Goal: Feedback & Contribution: Submit feedback/report problem

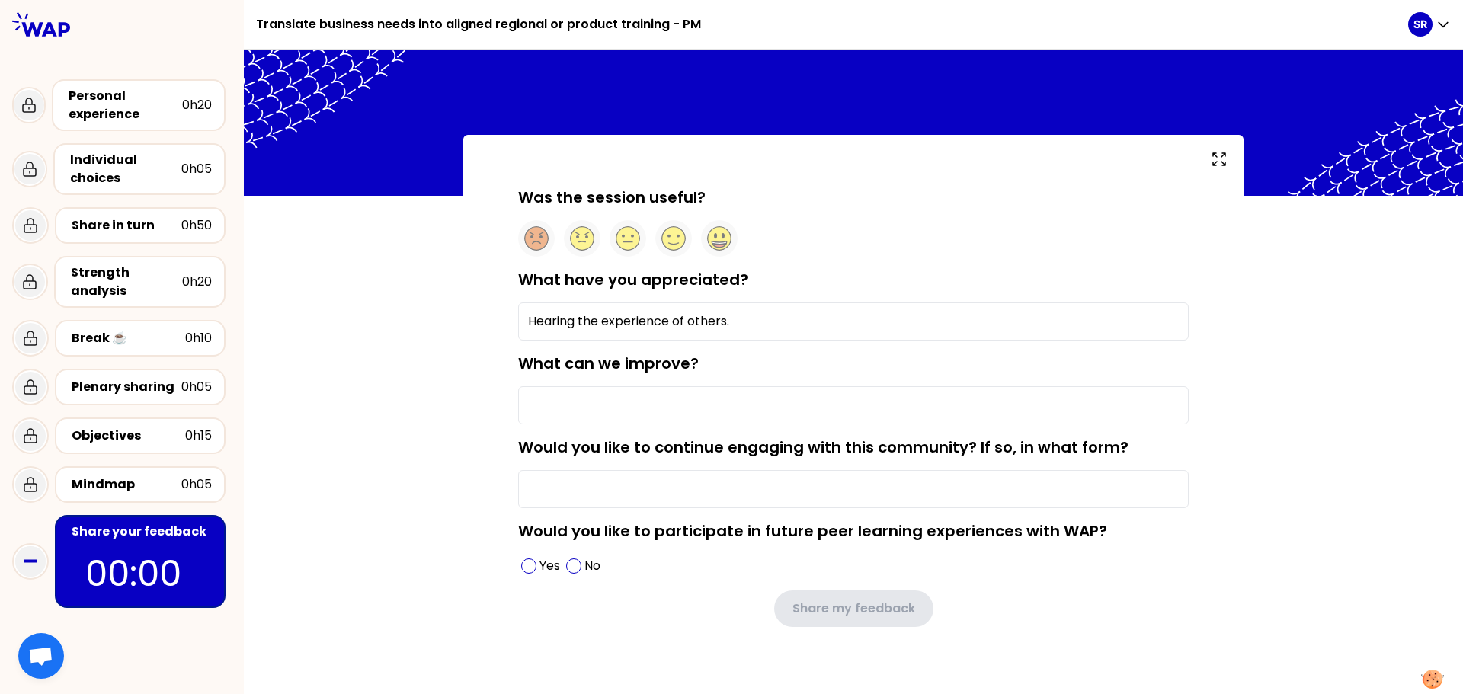
scroll to position [12, 0]
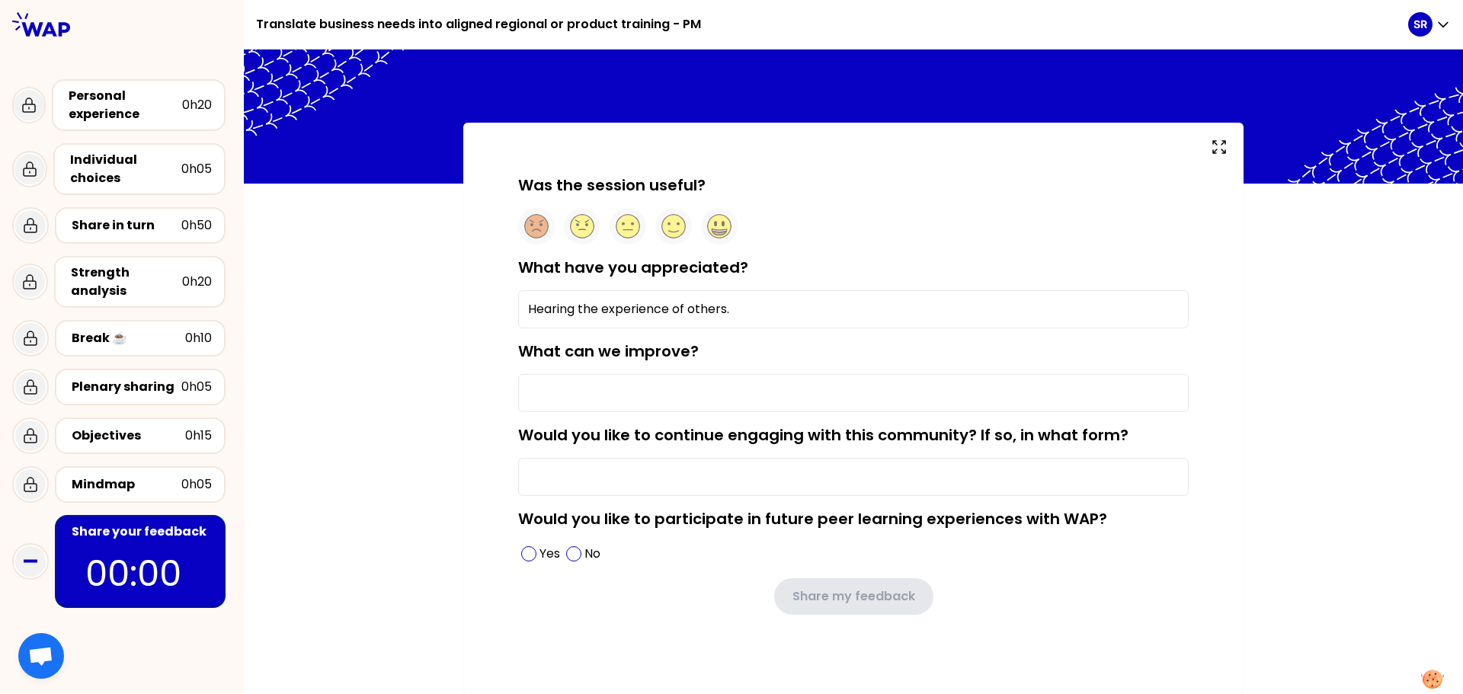
click at [572, 395] on input "What can we improve?" at bounding box center [853, 393] width 670 height 38
click at [523, 552] on span at bounding box center [528, 553] width 15 height 15
click at [561, 481] on input "Would you like to continue engaging with this community? If so, in what form?" at bounding box center [853, 477] width 670 height 38
click at [596, 383] on input "What can we improve?" at bounding box center [853, 393] width 670 height 38
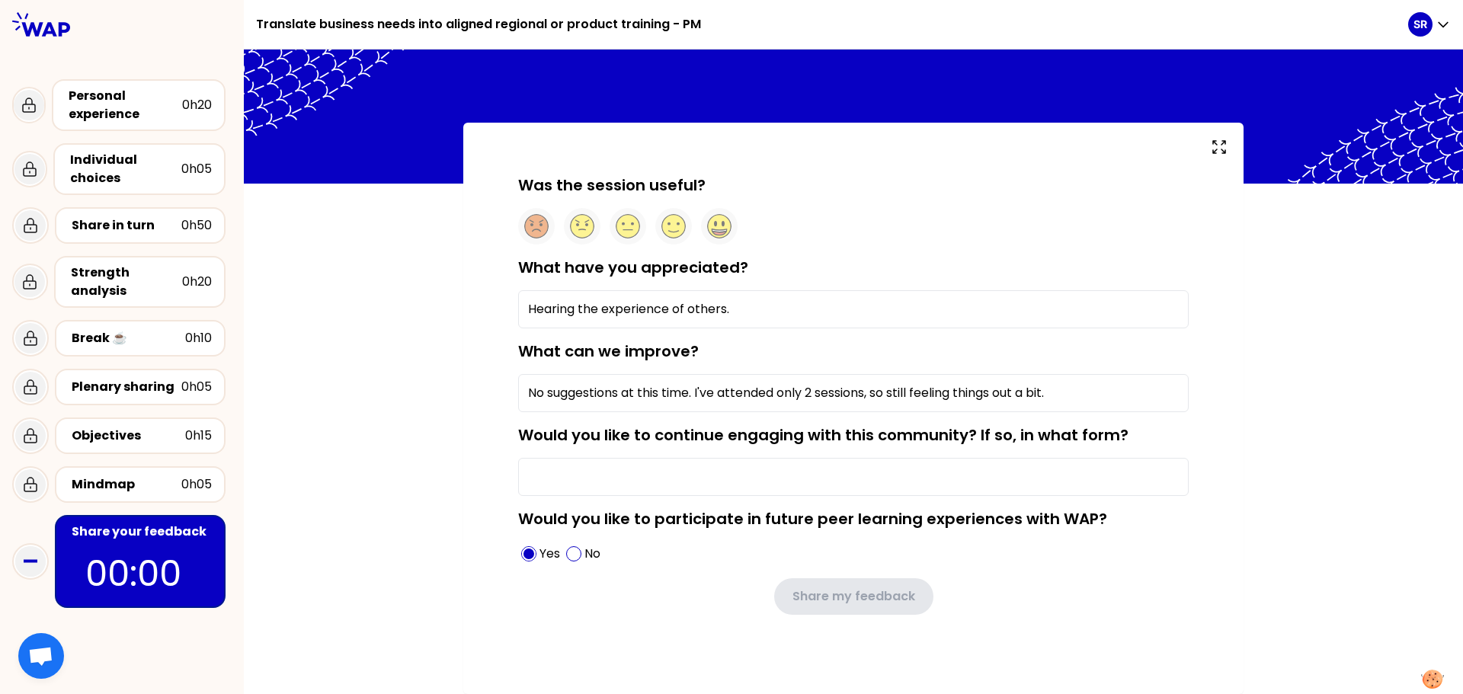
type input "No suggestions at this time. I've attended only 2 sessions, so still feeling th…"
click at [724, 309] on input "Hearing the experience of others." at bounding box center [853, 309] width 670 height 38
click at [523, 306] on input "Hearing the experience of others." at bounding box center [853, 309] width 670 height 38
click at [807, 309] on input "I enjoyed engaging with others and hearing the experience of others." at bounding box center [853, 309] width 670 height 38
type input "I enjoyed engaging with others and hearing their experiences."
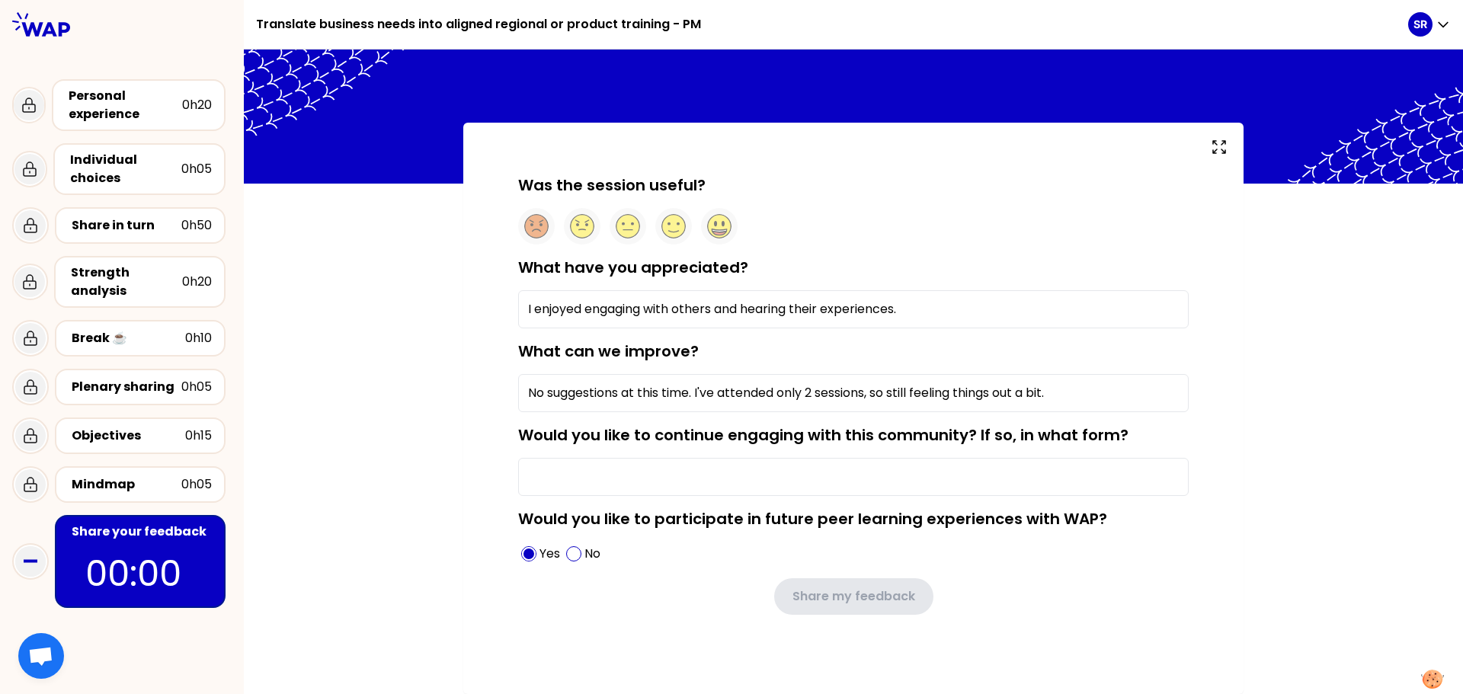
click at [1188, 351] on div "Was the session useful? What have you appreciated? I enjoyed engaging with othe…" at bounding box center [853, 418] width 719 height 489
click at [566, 475] on input "Would you like to continue engaging with this community? If so, in what form?" at bounding box center [853, 477] width 670 height 38
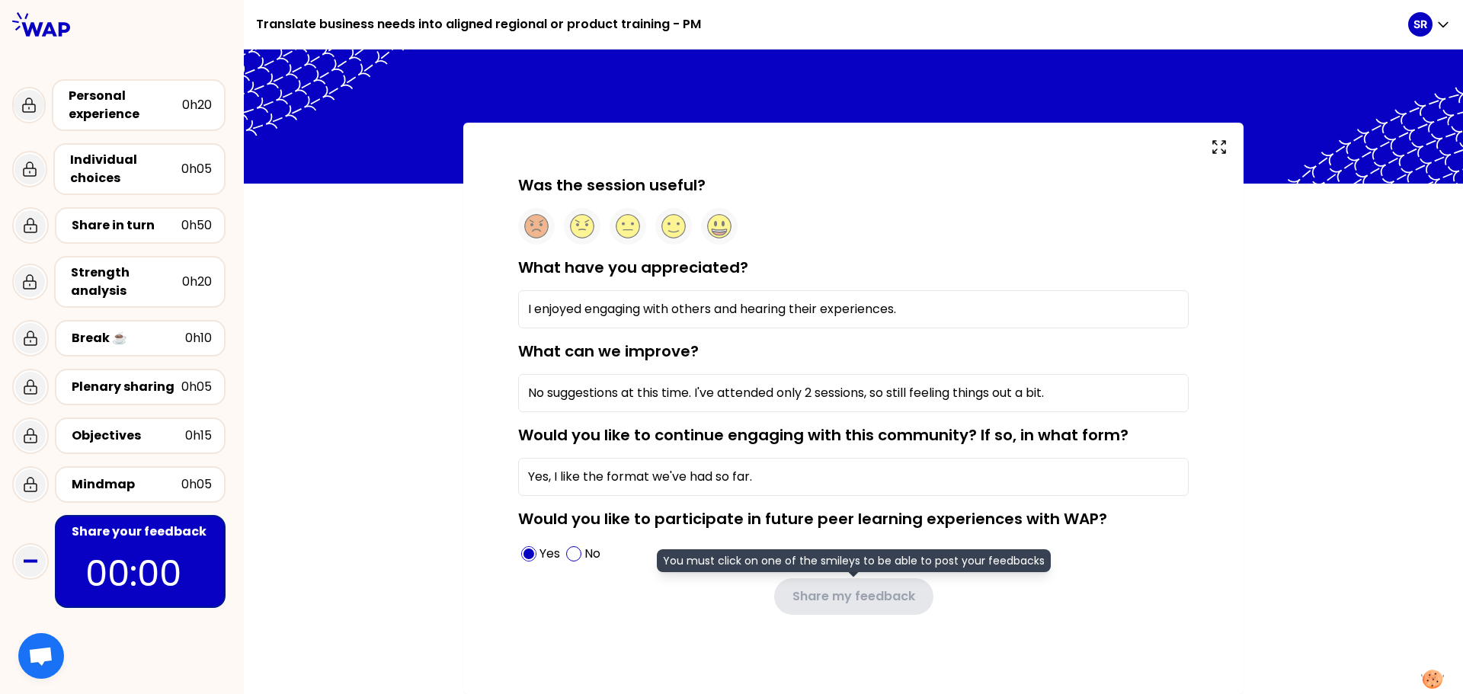
type input "Yes, I like the format we've had so far."
click at [627, 607] on div "Share my feedback You must click on one of the smileys to be able to post your …" at bounding box center [853, 596] width 670 height 37
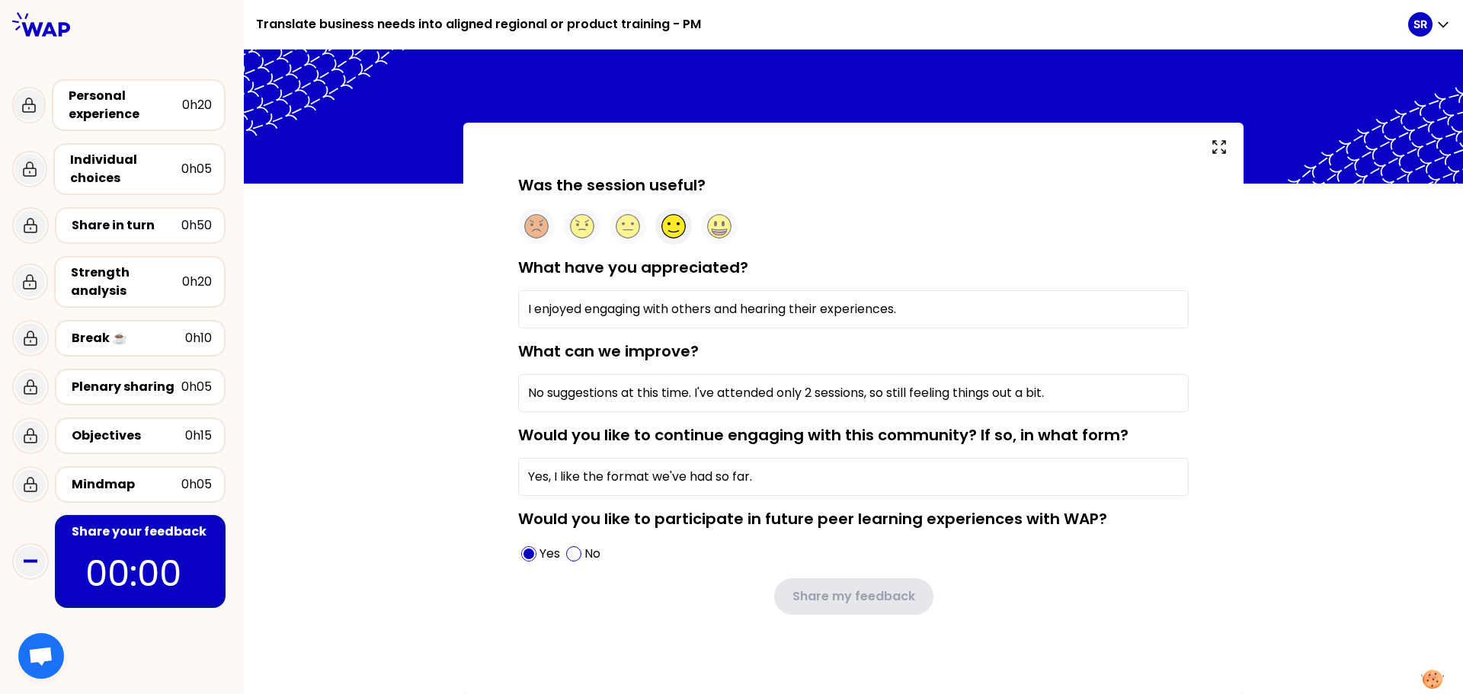
click at [663, 222] on circle at bounding box center [674, 227] width 24 height 24
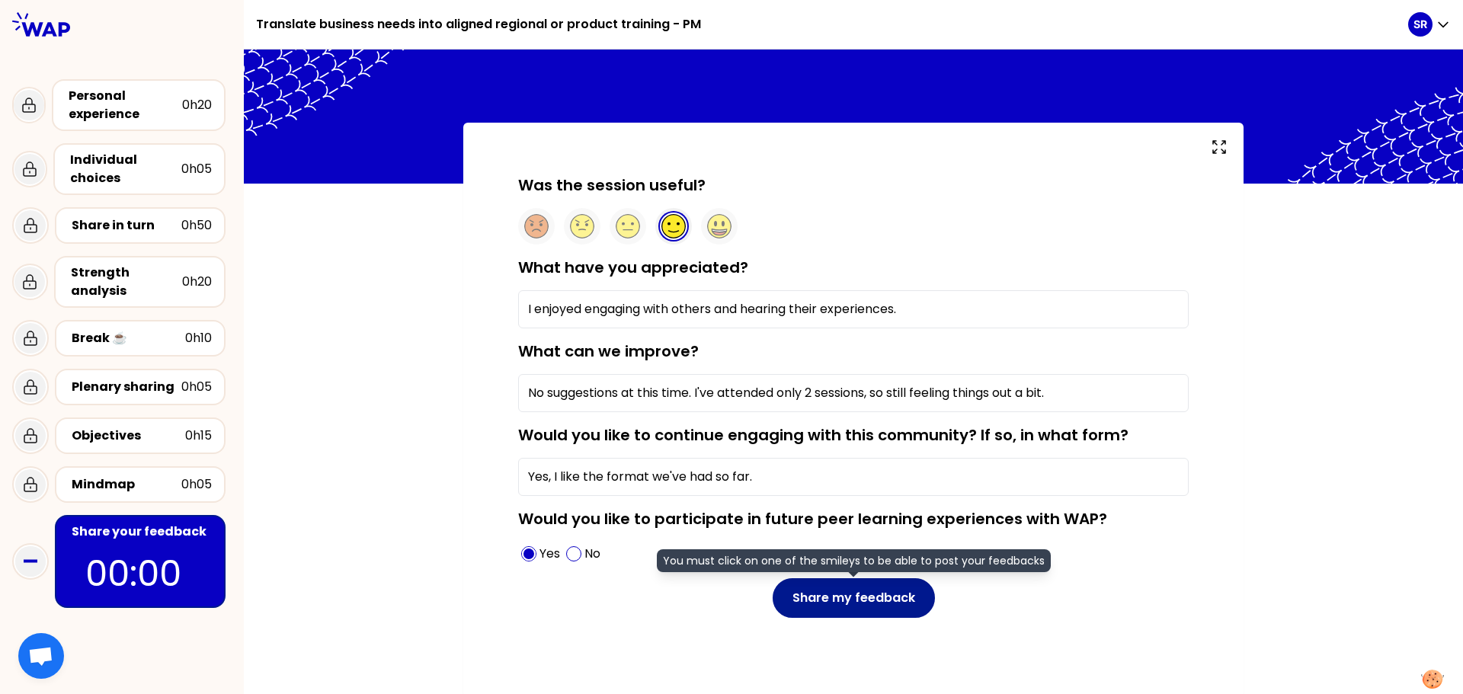
click at [859, 597] on button "Share my feedback" at bounding box center [853, 598] width 162 height 40
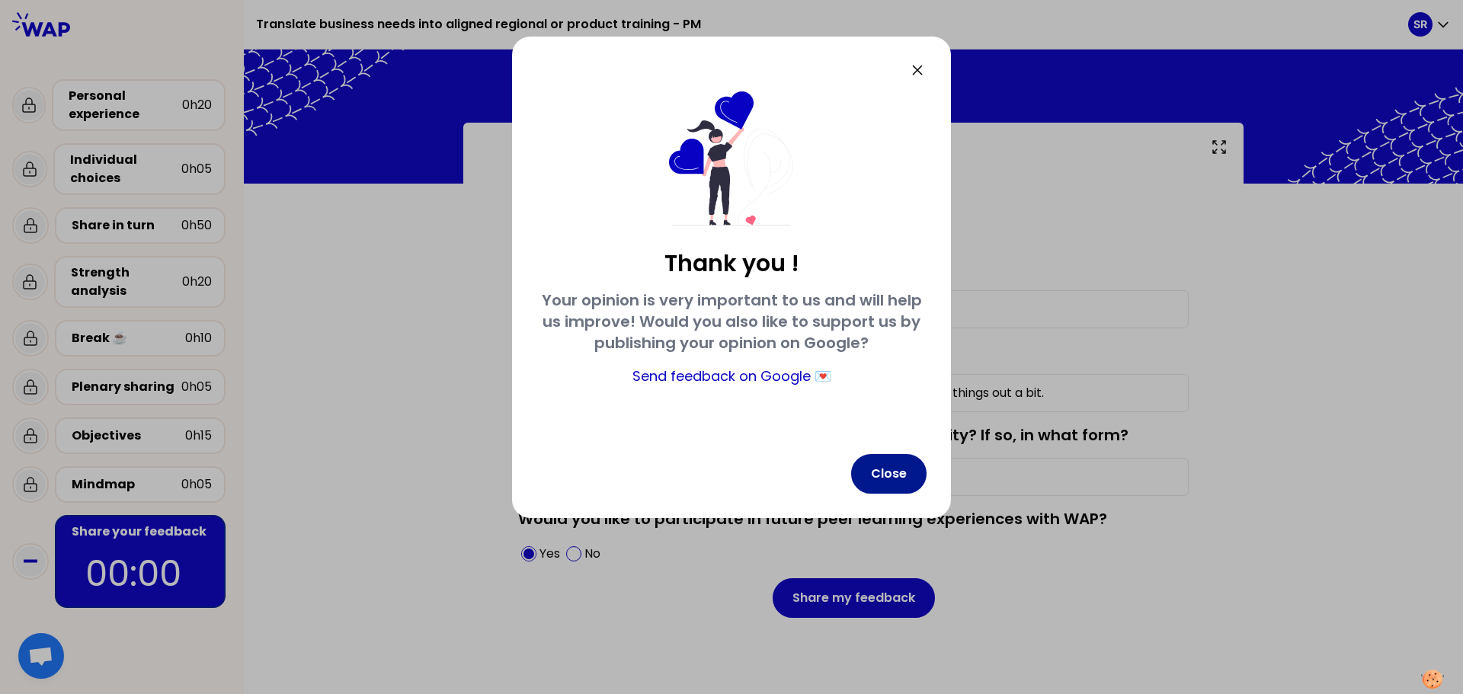
click at [885, 472] on button "Close" at bounding box center [888, 474] width 75 height 40
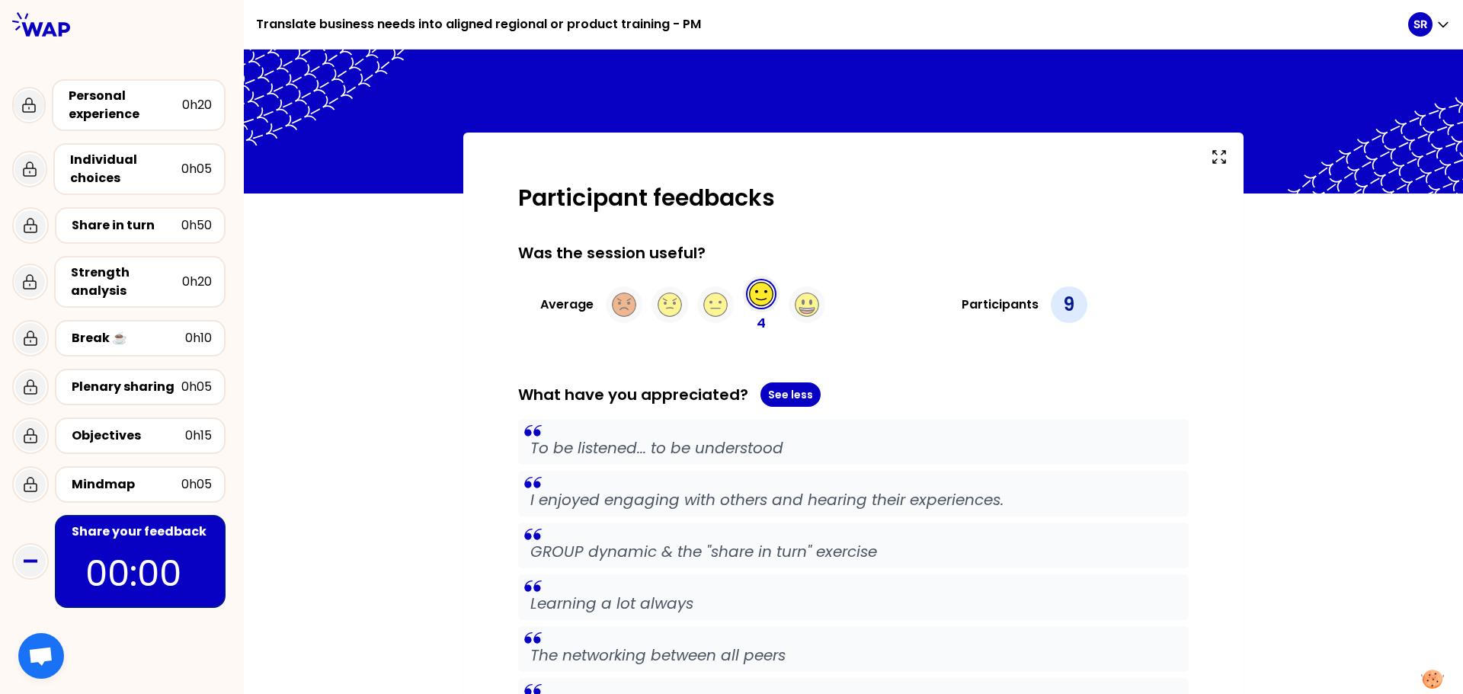
scroll to position [0, 0]
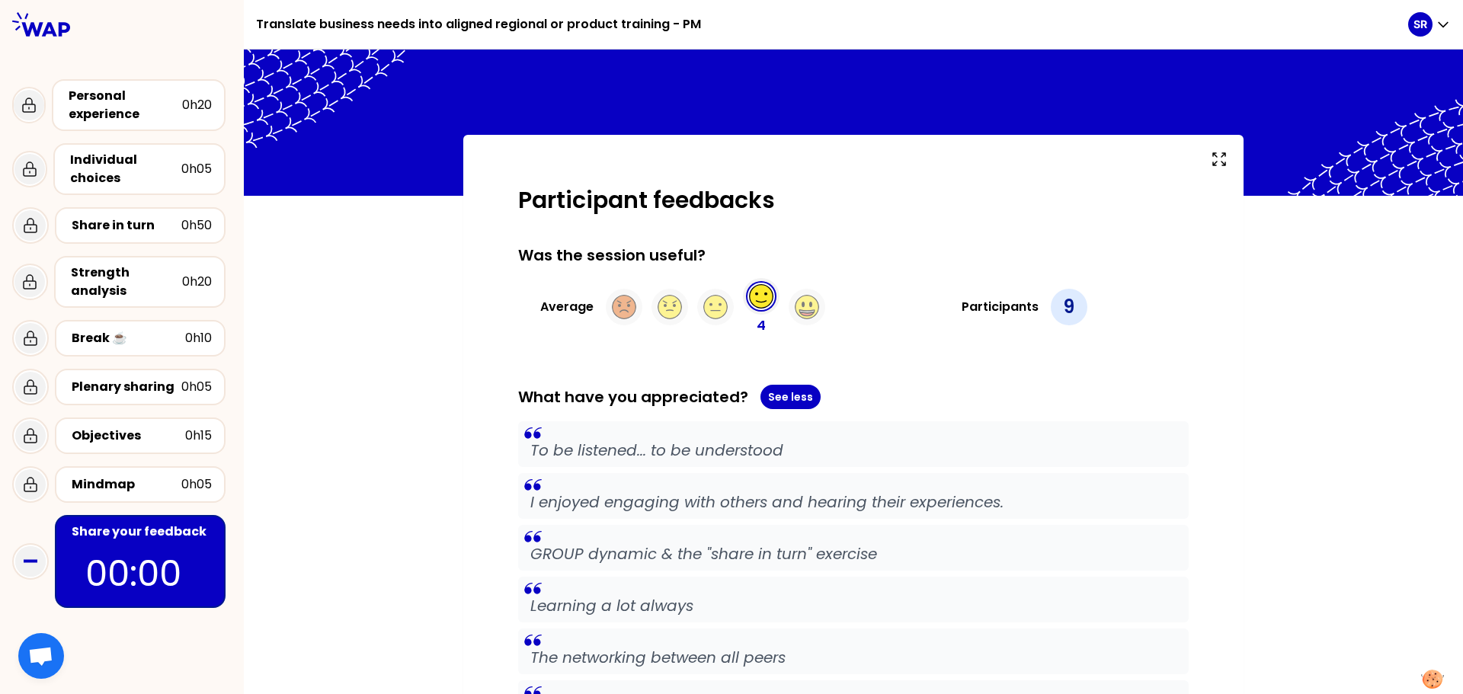
click at [64, 34] on icon at bounding box center [41, 24] width 58 height 24
